Goal: Information Seeking & Learning: Learn about a topic

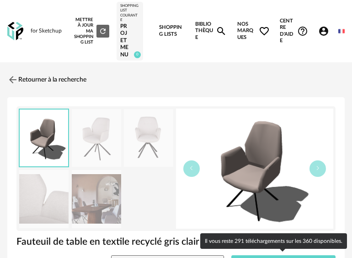
scroll to position [183, 0]
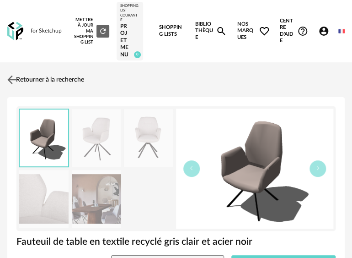
click at [62, 79] on link "Retourner à la recherche" at bounding box center [44, 80] width 79 height 20
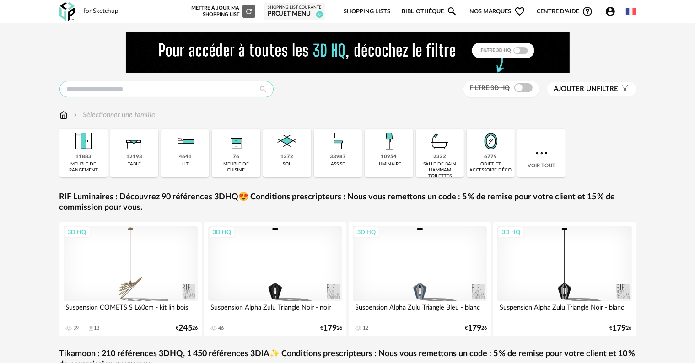
click at [88, 86] on input "text" at bounding box center [166, 89] width 214 height 16
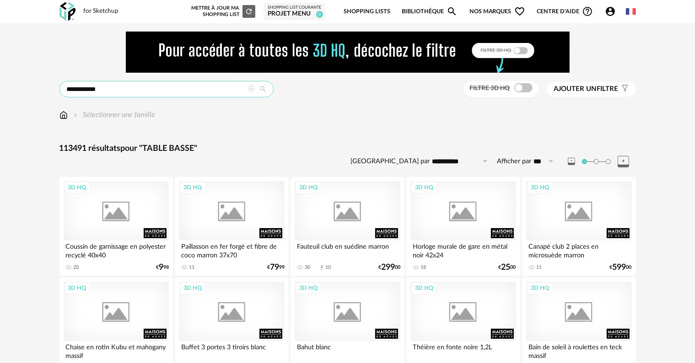
type input "**********"
